Goal: Task Accomplishment & Management: Manage account settings

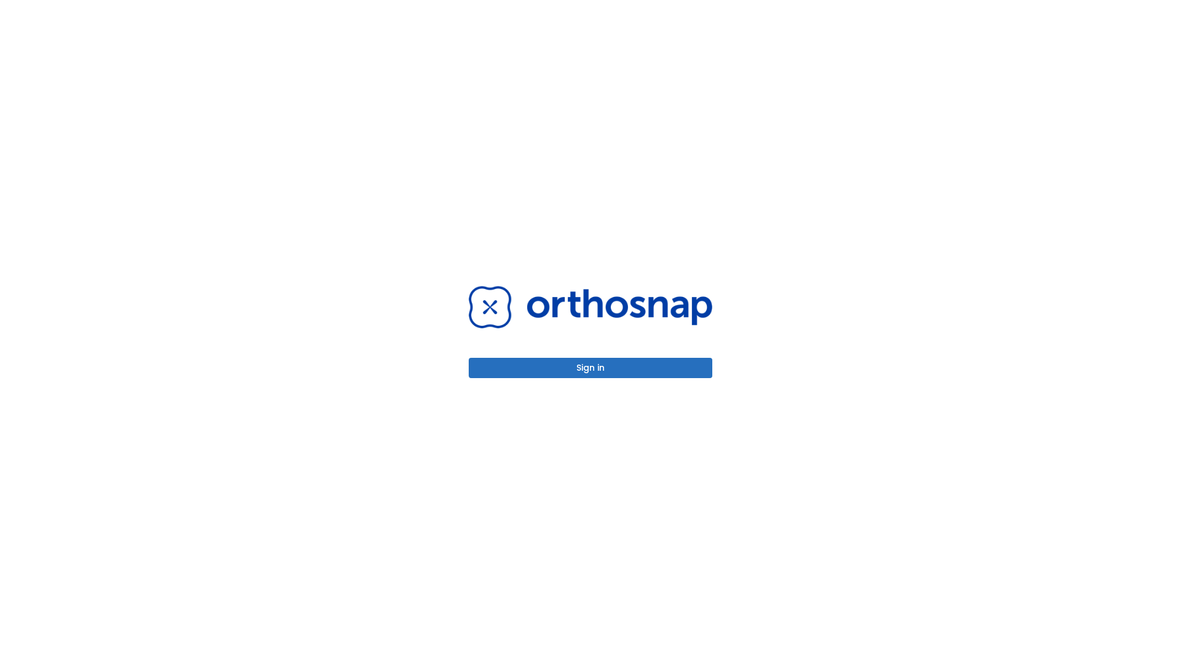
click at [590, 368] on button "Sign in" at bounding box center [590, 368] width 243 height 20
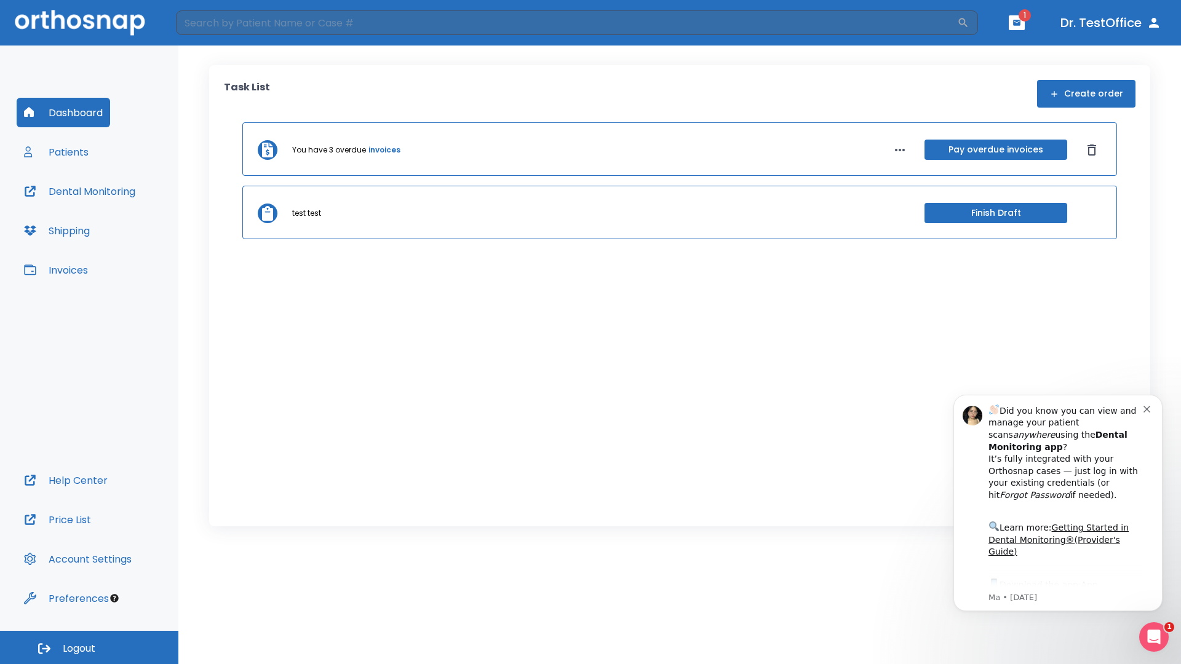
click at [89, 647] on span "Logout" at bounding box center [79, 649] width 33 height 14
